Goal: Transaction & Acquisition: Purchase product/service

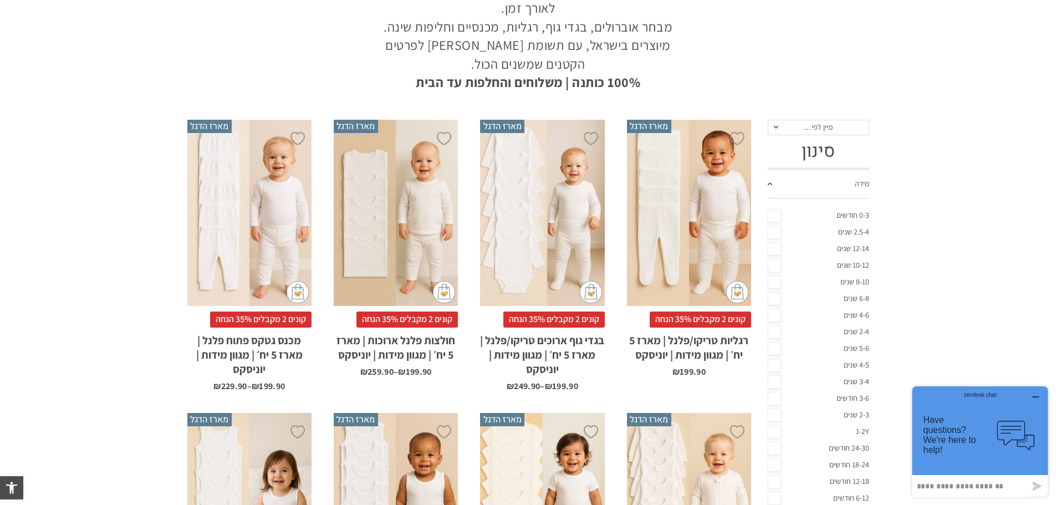
scroll to position [222, 0]
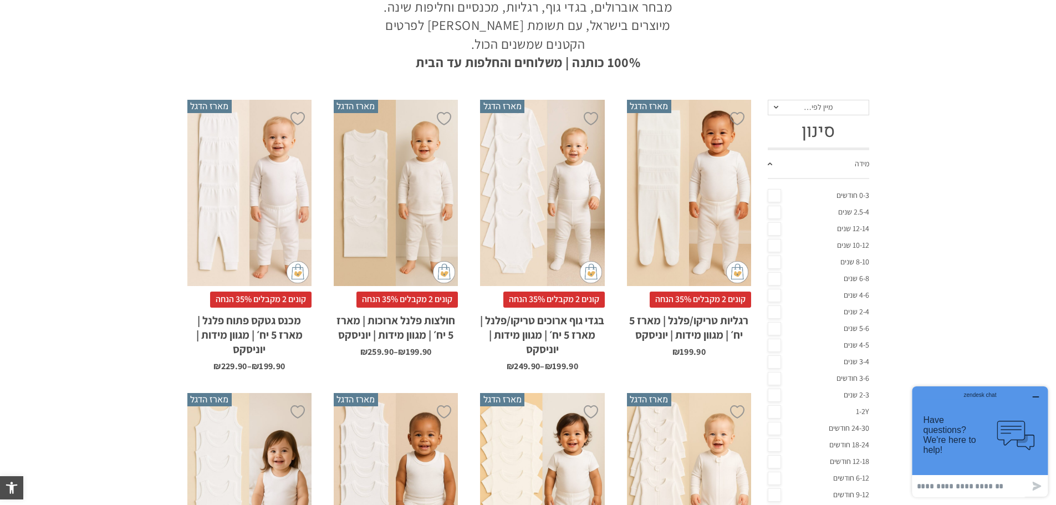
click at [770, 279] on link "6-8 שנים" at bounding box center [818, 279] width 101 height 17
click at [772, 264] on link "8-10 שנים" at bounding box center [818, 262] width 101 height 17
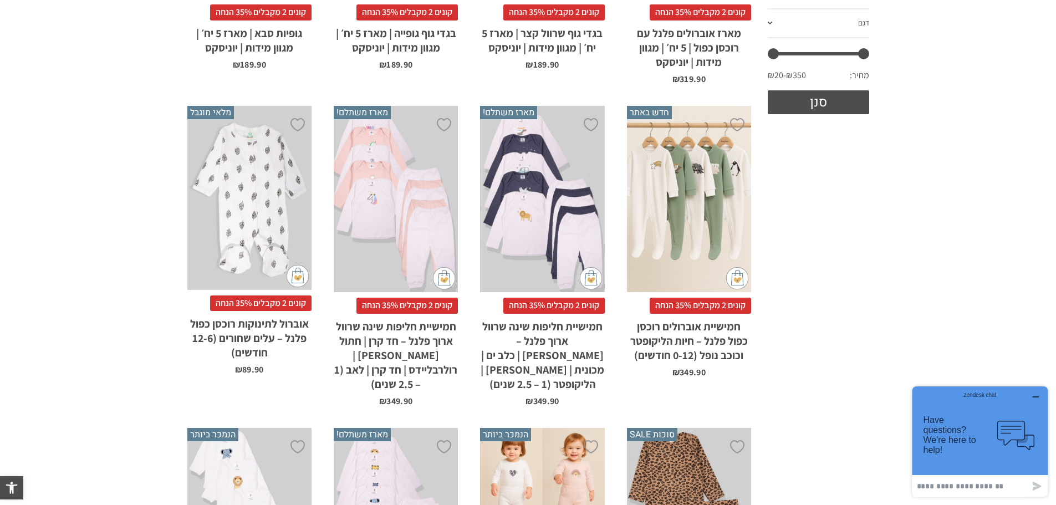
scroll to position [721, 0]
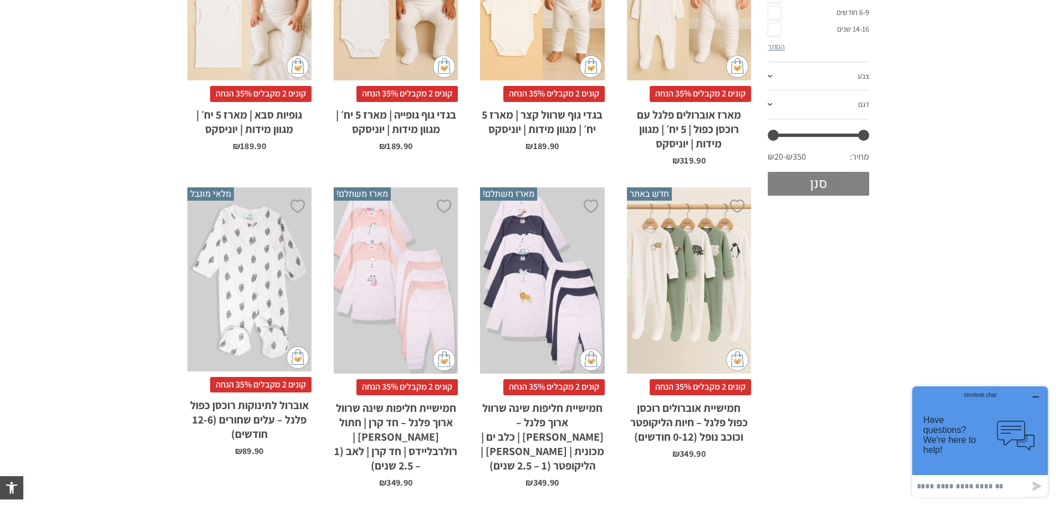
click at [815, 187] on button "סנן" at bounding box center [818, 184] width 101 height 24
